Goal: Transaction & Acquisition: Download file/media

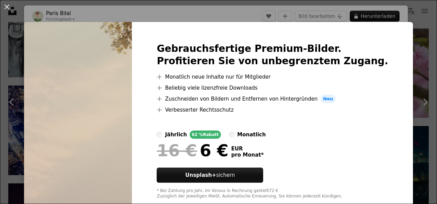
scroll to position [3066, 0]
click at [302, 6] on div "An X shape Gebrauchsfertige Premium-Bilder. Profitieren Sie von unbegrenztem Zu…" at bounding box center [218, 102] width 437 height 204
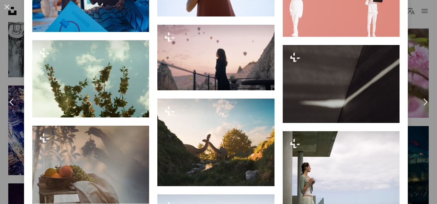
scroll to position [567, 0]
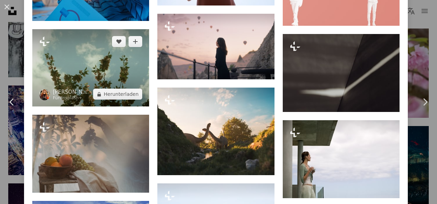
click at [116, 60] on img at bounding box center [90, 67] width 117 height 77
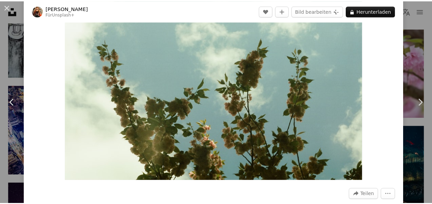
scroll to position [74, 0]
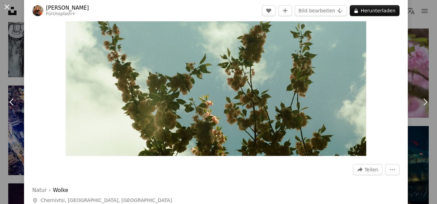
click at [10, 8] on button "An X shape" at bounding box center [7, 7] width 8 height 8
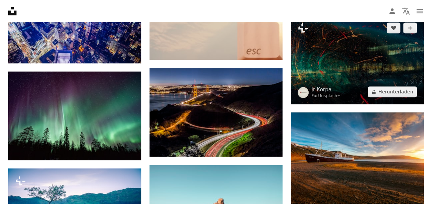
scroll to position [3148, 0]
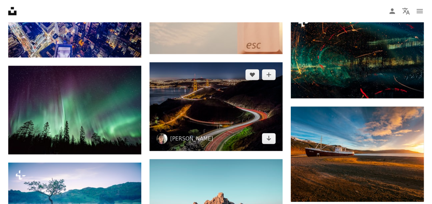
click at [258, 95] on img at bounding box center [216, 106] width 133 height 89
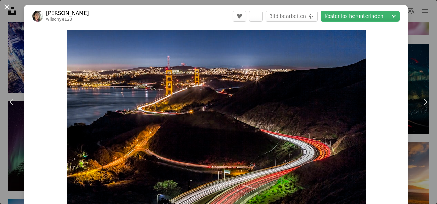
click at [3, 9] on button "An X shape" at bounding box center [7, 7] width 8 height 8
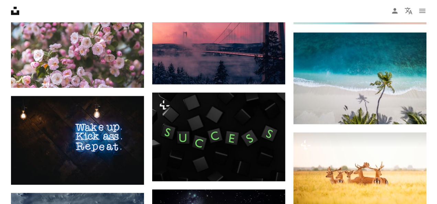
scroll to position [3409, 0]
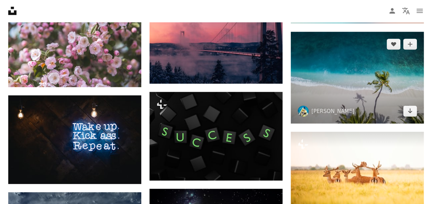
click at [362, 85] on img at bounding box center [357, 78] width 133 height 92
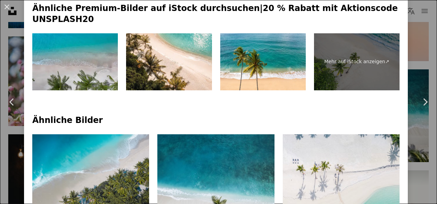
scroll to position [365, 0]
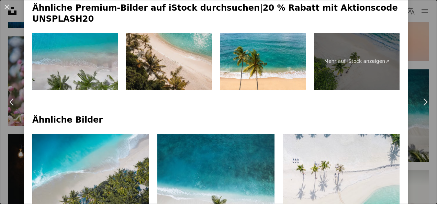
click at [166, 39] on img at bounding box center [169, 61] width 86 height 57
click at [171, 53] on img at bounding box center [169, 61] width 86 height 57
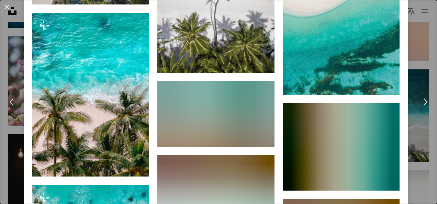
scroll to position [629, 0]
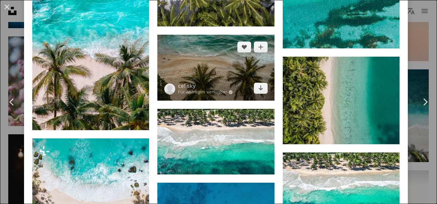
click at [191, 50] on img at bounding box center [215, 68] width 117 height 66
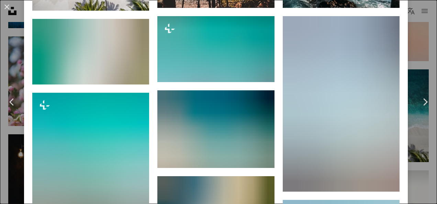
scroll to position [531, 0]
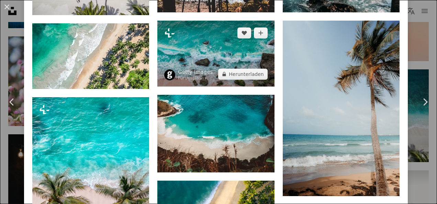
click at [224, 46] on img at bounding box center [215, 54] width 117 height 66
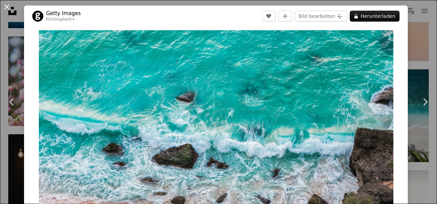
click at [7, 7] on button "An X shape" at bounding box center [7, 7] width 8 height 8
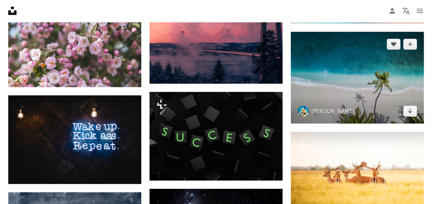
click at [332, 72] on img at bounding box center [357, 78] width 133 height 92
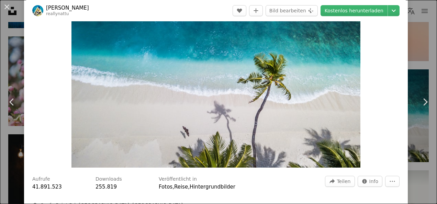
scroll to position [69, 0]
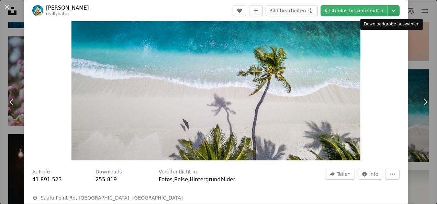
click at [392, 7] on icon "Chevron down" at bounding box center [393, 11] width 11 height 8
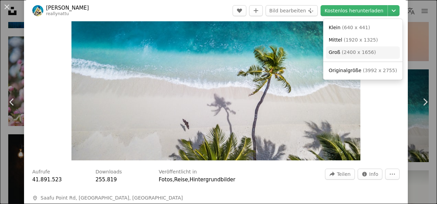
click at [377, 49] on link "Groß ( 2400 x 1656 )" at bounding box center [363, 52] width 74 height 12
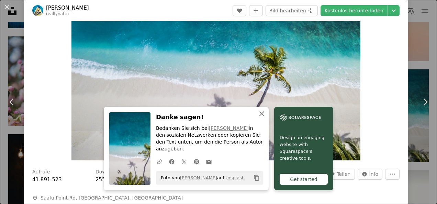
click at [259, 118] on icon "An X shape" at bounding box center [262, 114] width 8 height 8
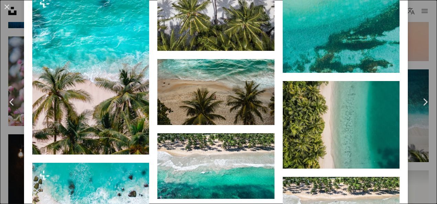
scroll to position [630, 0]
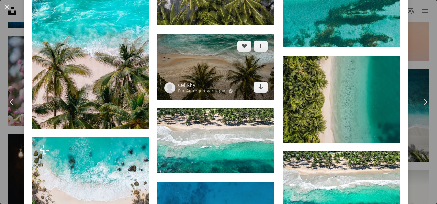
click at [216, 57] on img at bounding box center [215, 67] width 117 height 66
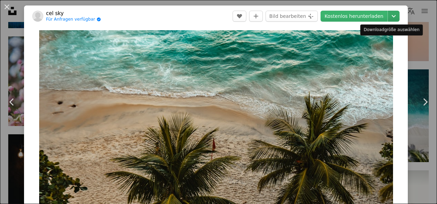
click at [391, 16] on icon "Chevron down" at bounding box center [393, 16] width 11 height 8
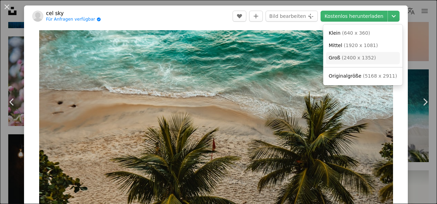
click at [372, 57] on link "Groß ( 2400 x 1352 )" at bounding box center [363, 58] width 74 height 12
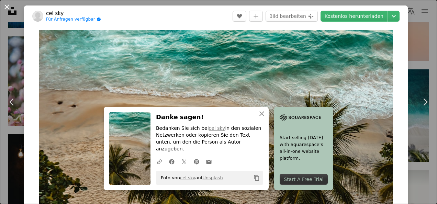
click at [10, 8] on button "An X shape" at bounding box center [7, 7] width 8 height 8
